Goal: Use online tool/utility

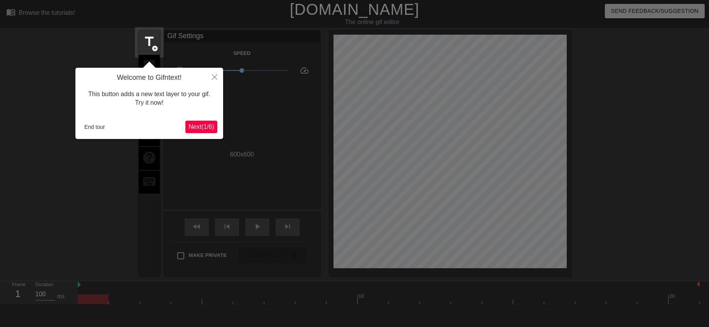
scroll to position [19, 0]
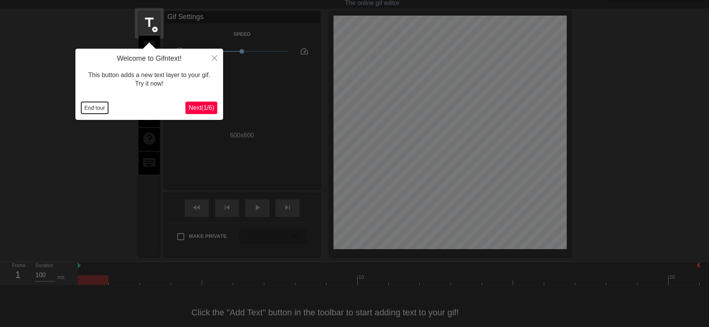
click at [94, 109] on button "End tour" at bounding box center [94, 108] width 27 height 12
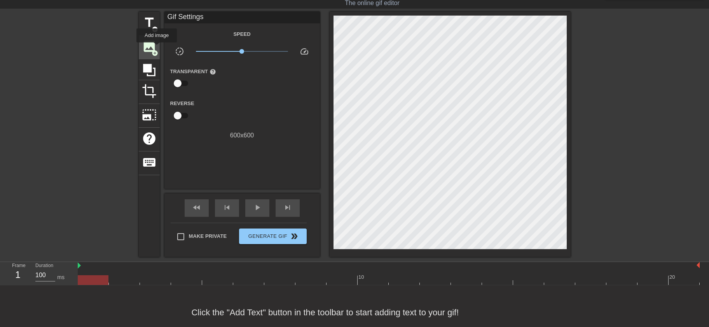
click at [157, 48] on div "image add_circle" at bounding box center [149, 47] width 21 height 24
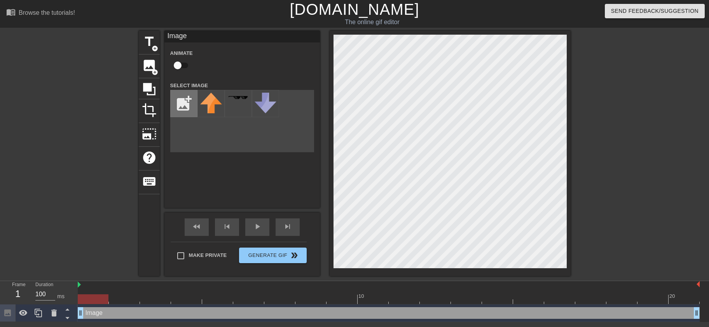
click at [190, 102] on input "file" at bounding box center [184, 103] width 26 height 26
type input "C:\fakepath\Screenshot [DATE] 074336.jpg"
click at [209, 96] on img at bounding box center [211, 97] width 22 height 6
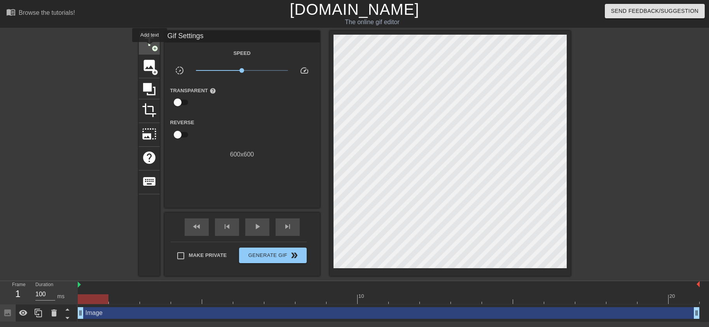
click at [150, 47] on span "title" at bounding box center [149, 41] width 15 height 15
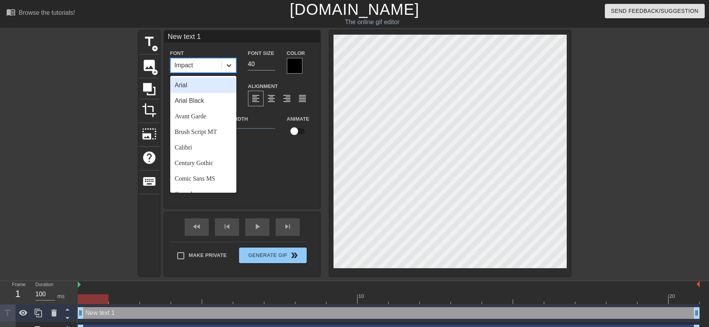
click at [227, 65] on icon at bounding box center [229, 65] width 5 height 3
click at [196, 127] on div "Brush Script MT" at bounding box center [203, 132] width 66 height 16
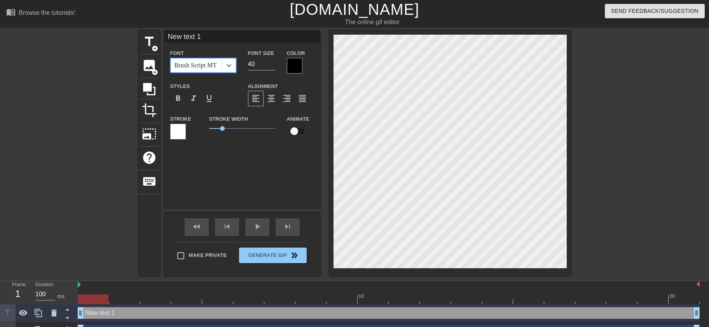
click at [292, 64] on div at bounding box center [295, 66] width 16 height 16
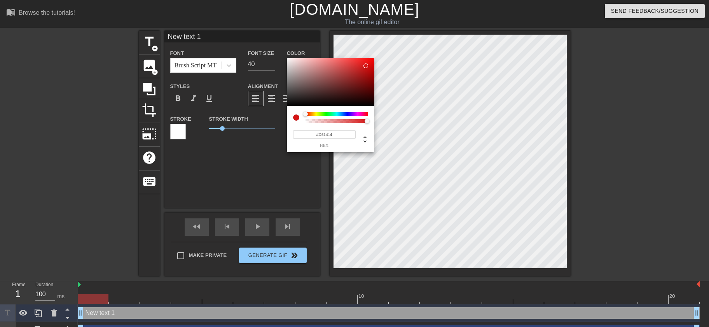
click at [366, 66] on div at bounding box center [330, 82] width 87 height 48
click at [368, 62] on div at bounding box center [330, 82] width 87 height 48
drag, startPoint x: 335, startPoint y: 76, endPoint x: 343, endPoint y: 90, distance: 16.2
click at [335, 75] on div at bounding box center [330, 82] width 87 height 48
drag, startPoint x: 332, startPoint y: 72, endPoint x: 336, endPoint y: 70, distance: 4.9
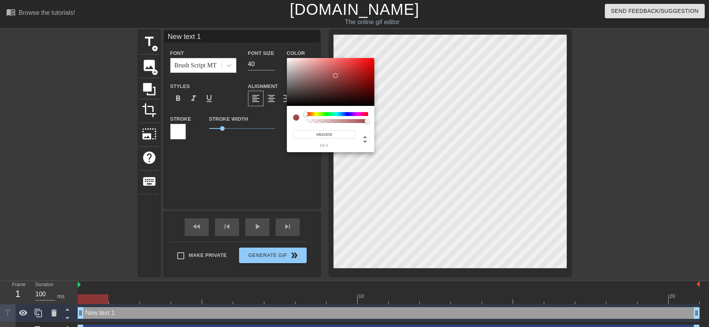
click at [332, 72] on div at bounding box center [330, 82] width 87 height 48
type input "#D91818"
drag, startPoint x: 332, startPoint y: 71, endPoint x: 365, endPoint y: 65, distance: 33.2
click at [365, 65] on div at bounding box center [364, 65] width 5 height 5
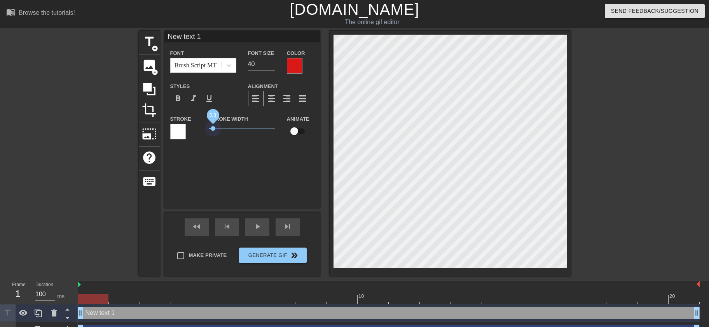
drag, startPoint x: 223, startPoint y: 129, endPoint x: 257, endPoint y: 150, distance: 40.0
click at [213, 132] on span "0.3" at bounding box center [242, 128] width 66 height 9
drag, startPoint x: 210, startPoint y: 37, endPoint x: 155, endPoint y: 40, distance: 54.9
click at [164, 33] on input "New text 1" at bounding box center [242, 37] width 156 height 12
type input "Keera"
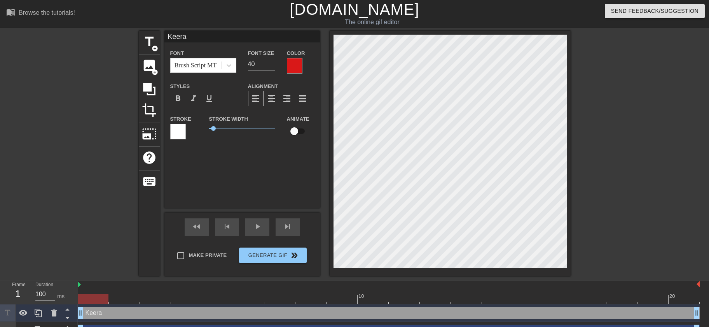
click at [299, 68] on div at bounding box center [295, 66] width 16 height 16
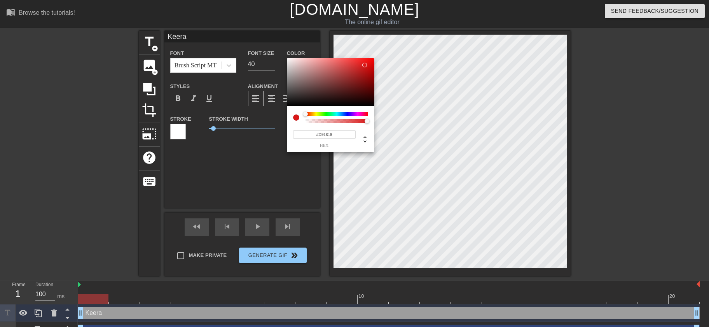
type input "#E43939"
click at [352, 63] on div at bounding box center [330, 82] width 87 height 48
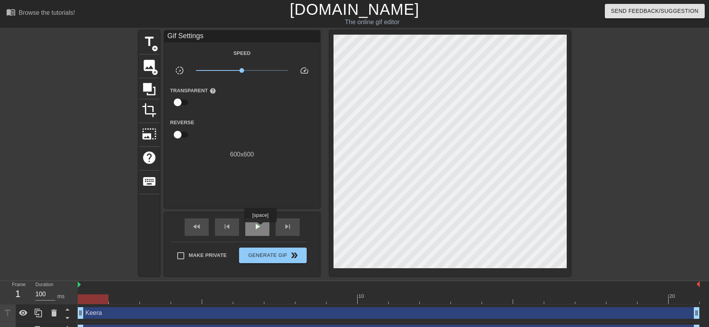
click at [260, 227] on span "play_arrow" at bounding box center [257, 226] width 9 height 9
click at [90, 300] on div at bounding box center [389, 299] width 622 height 10
click at [153, 51] on div "title add_circle" at bounding box center [149, 43] width 21 height 24
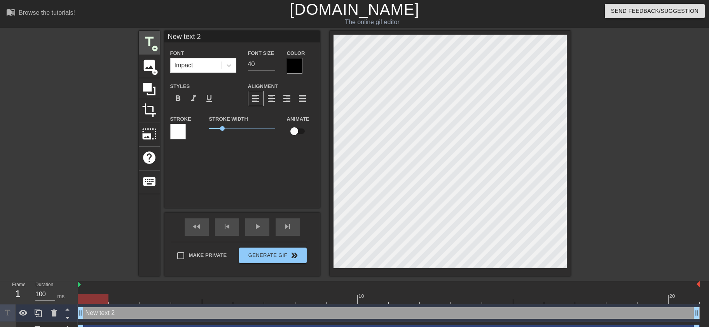
drag, startPoint x: 211, startPoint y: 37, endPoint x: 159, endPoint y: 31, distance: 53.2
click at [164, 31] on input "New text 2" at bounding box center [242, 37] width 156 height 12
drag, startPoint x: 208, startPoint y: 37, endPoint x: 148, endPoint y: 48, distance: 61.4
click at [164, 42] on input "New text 2" at bounding box center [242, 37] width 156 height 12
type input "Enjoy your special day!"
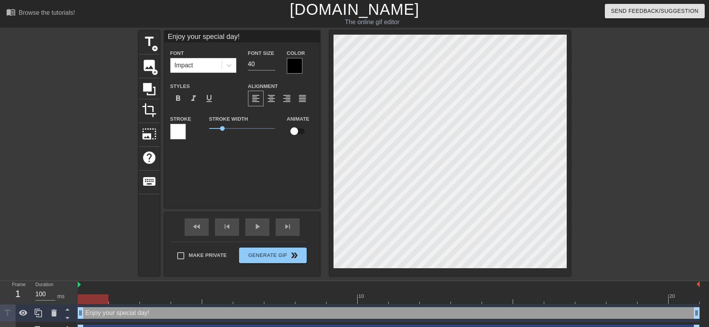
click at [297, 69] on div at bounding box center [295, 66] width 16 height 16
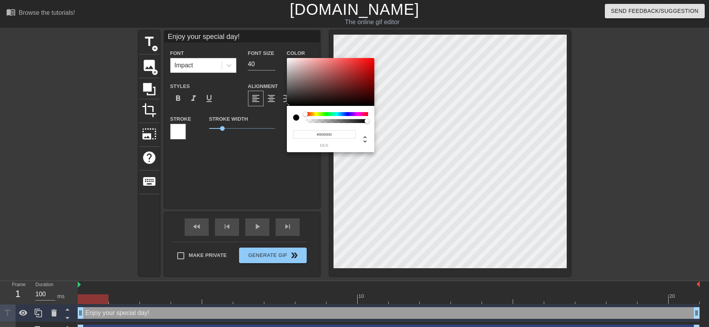
click at [366, 113] on div at bounding box center [337, 114] width 63 height 4
type input "#B20F31"
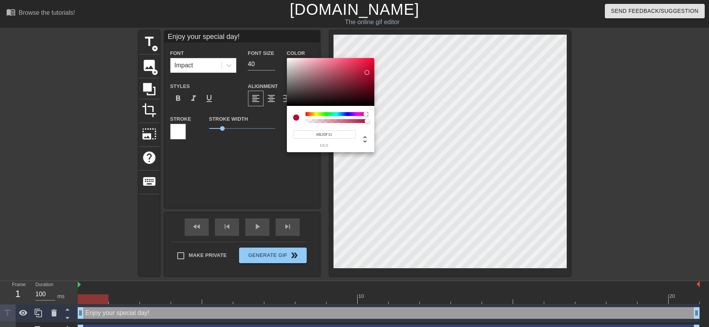
click at [367, 72] on div at bounding box center [330, 82] width 87 height 48
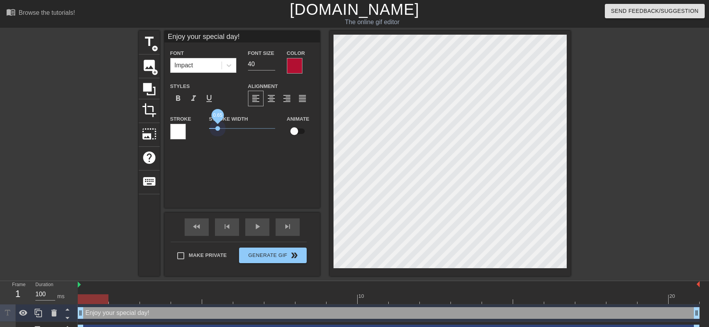
drag, startPoint x: 222, startPoint y: 128, endPoint x: 218, endPoint y: 131, distance: 5.2
click at [218, 131] on span "0.65" at bounding box center [242, 128] width 66 height 9
type input "Keera"
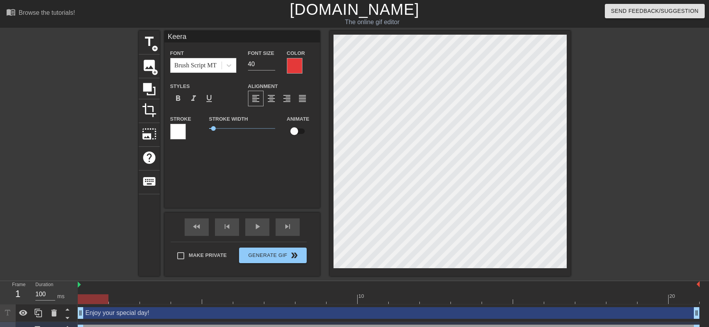
click at [301, 65] on div at bounding box center [295, 66] width 16 height 16
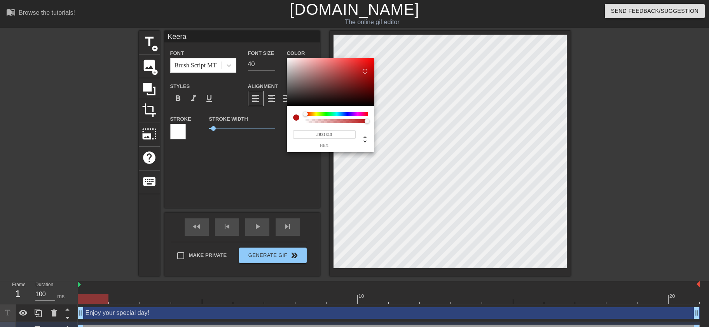
type input "#B81212"
click at [365, 71] on div at bounding box center [330, 82] width 87 height 48
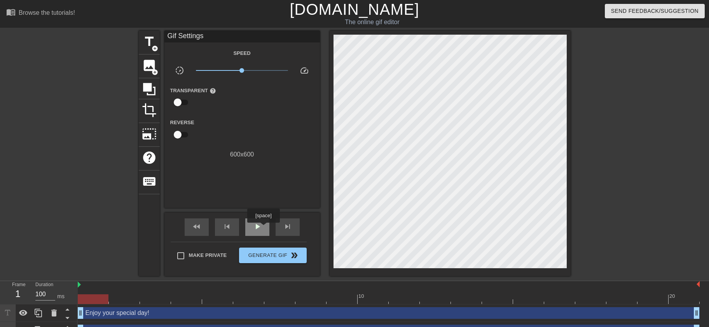
click at [263, 228] on div "play_arrow" at bounding box center [257, 226] width 24 height 17
click at [96, 299] on div at bounding box center [389, 299] width 622 height 10
click at [268, 253] on span "Generate Gif double_arrow" at bounding box center [272, 254] width 61 height 9
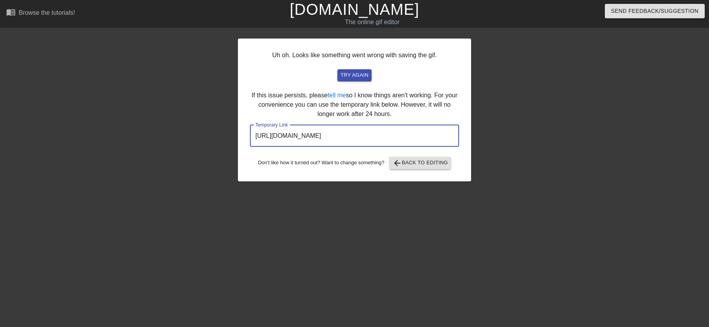
drag, startPoint x: 419, startPoint y: 133, endPoint x: 262, endPoint y: 129, distance: 156.3
click at [260, 130] on input "[URL][DOMAIN_NAME]" at bounding box center [354, 136] width 209 height 22
click at [432, 137] on input "[URL][DOMAIN_NAME]" at bounding box center [354, 136] width 209 height 22
drag, startPoint x: 431, startPoint y: 136, endPoint x: 246, endPoint y: 136, distance: 185.1
click at [250, 135] on input "[URL][DOMAIN_NAME]" at bounding box center [354, 136] width 209 height 22
